Goal: Information Seeking & Learning: Learn about a topic

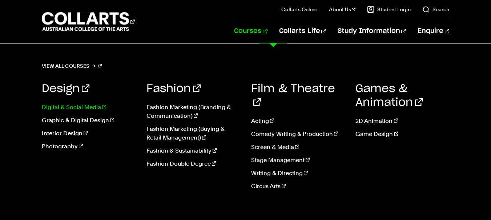
click at [80, 105] on link "Digital & Social Media" at bounding box center [89, 107] width 94 height 9
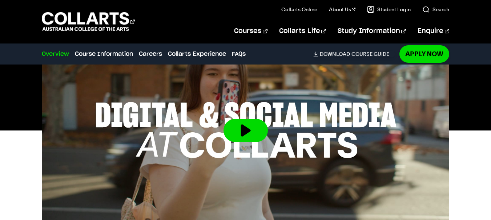
scroll to position [291, 0]
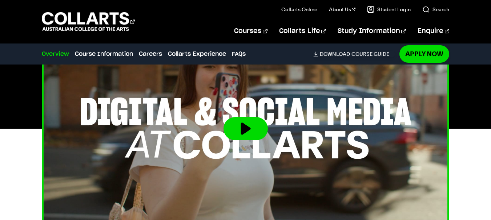
click at [253, 118] on button at bounding box center [245, 128] width 44 height 23
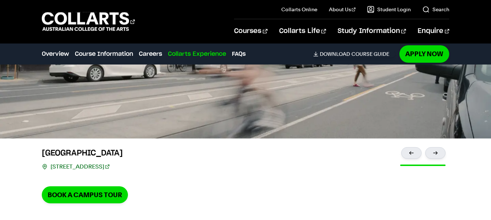
scroll to position [1526, 0]
